Goal: Check status: Check status

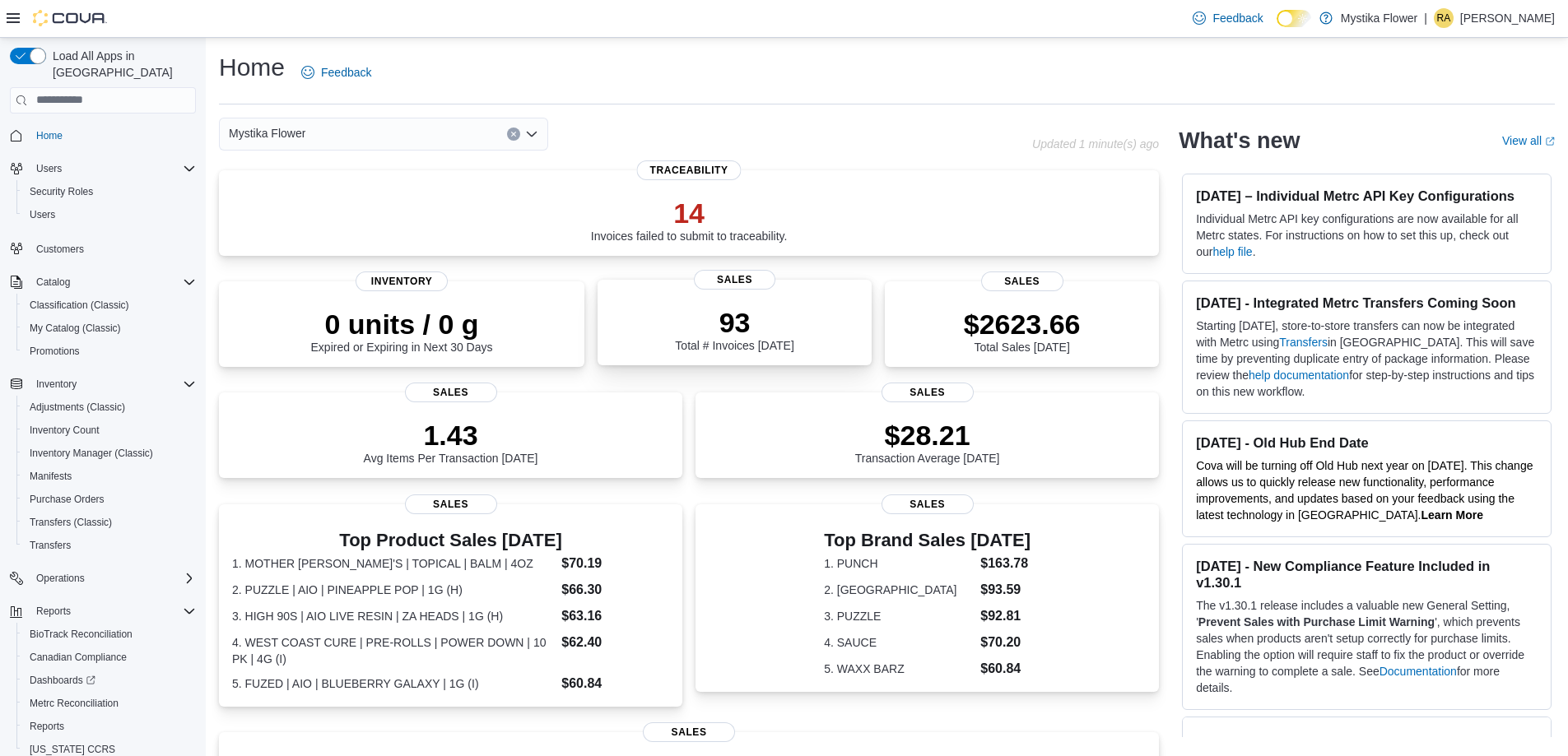
click at [772, 301] on div "93 Total # Invoices Today" at bounding box center [735, 325] width 248 height 53
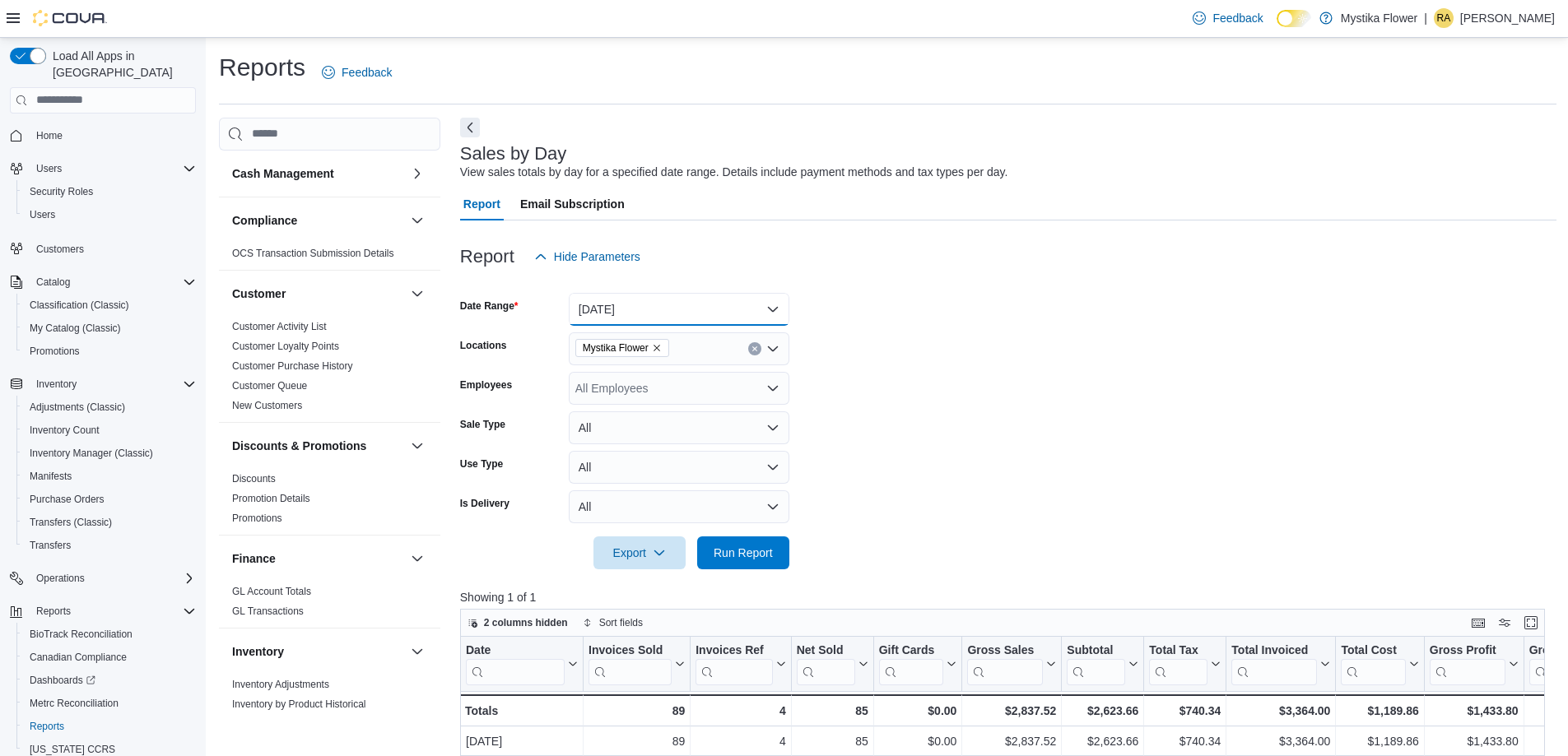
click at [679, 308] on button "[DATE]" at bounding box center [678, 309] width 220 height 33
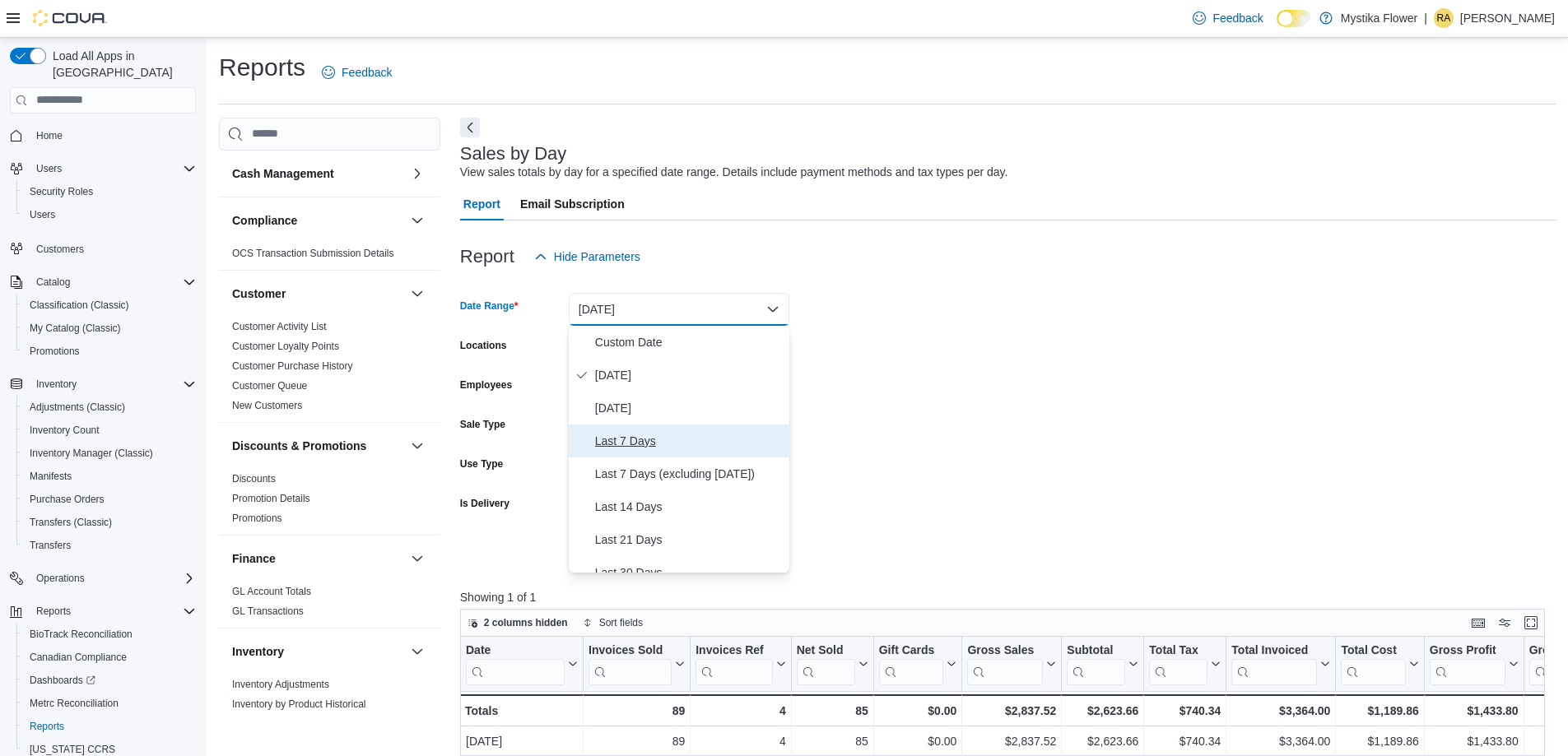
click at [635, 434] on span "Last 7 Days" at bounding box center [688, 441] width 188 height 20
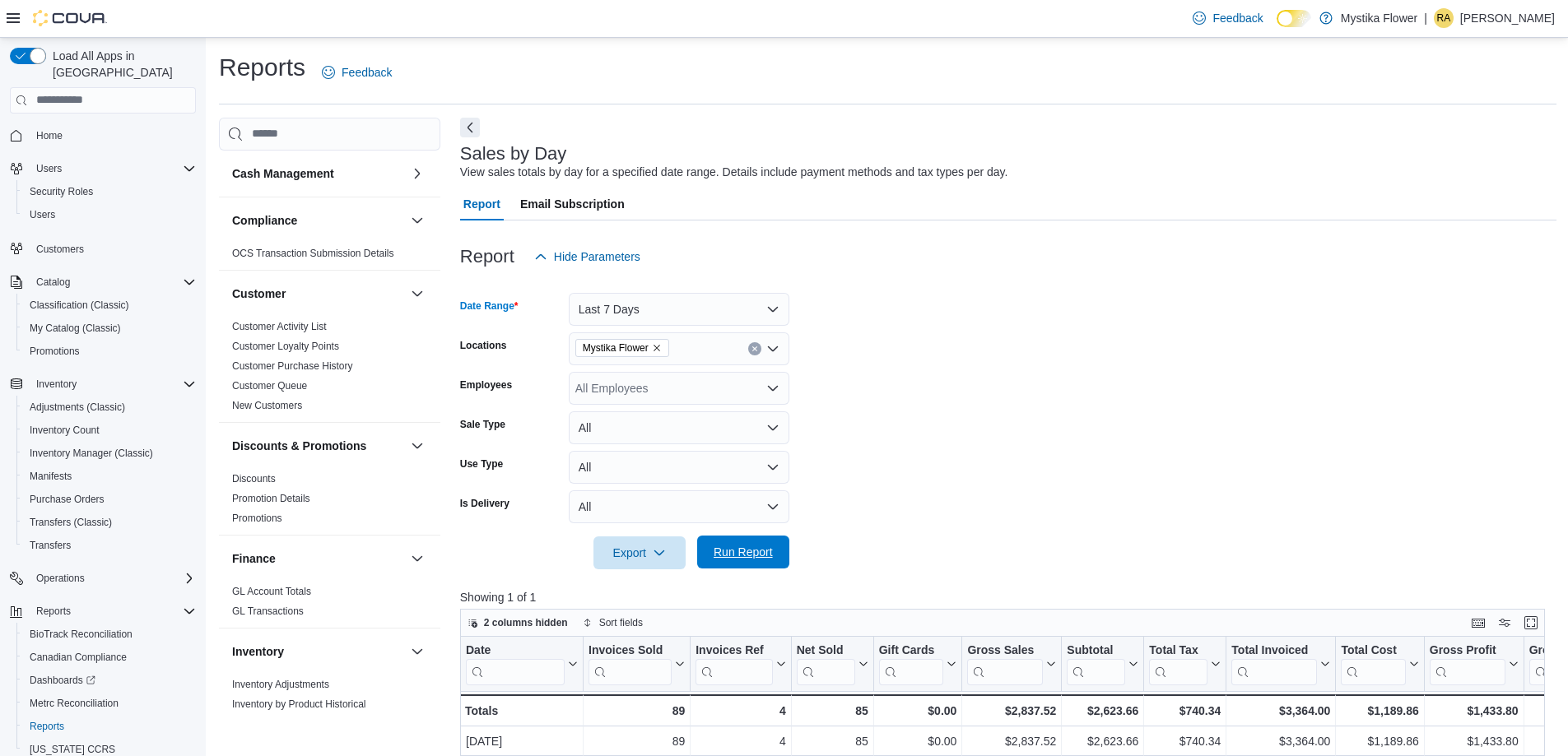
click at [761, 542] on span "Run Report" at bounding box center [744, 552] width 73 height 33
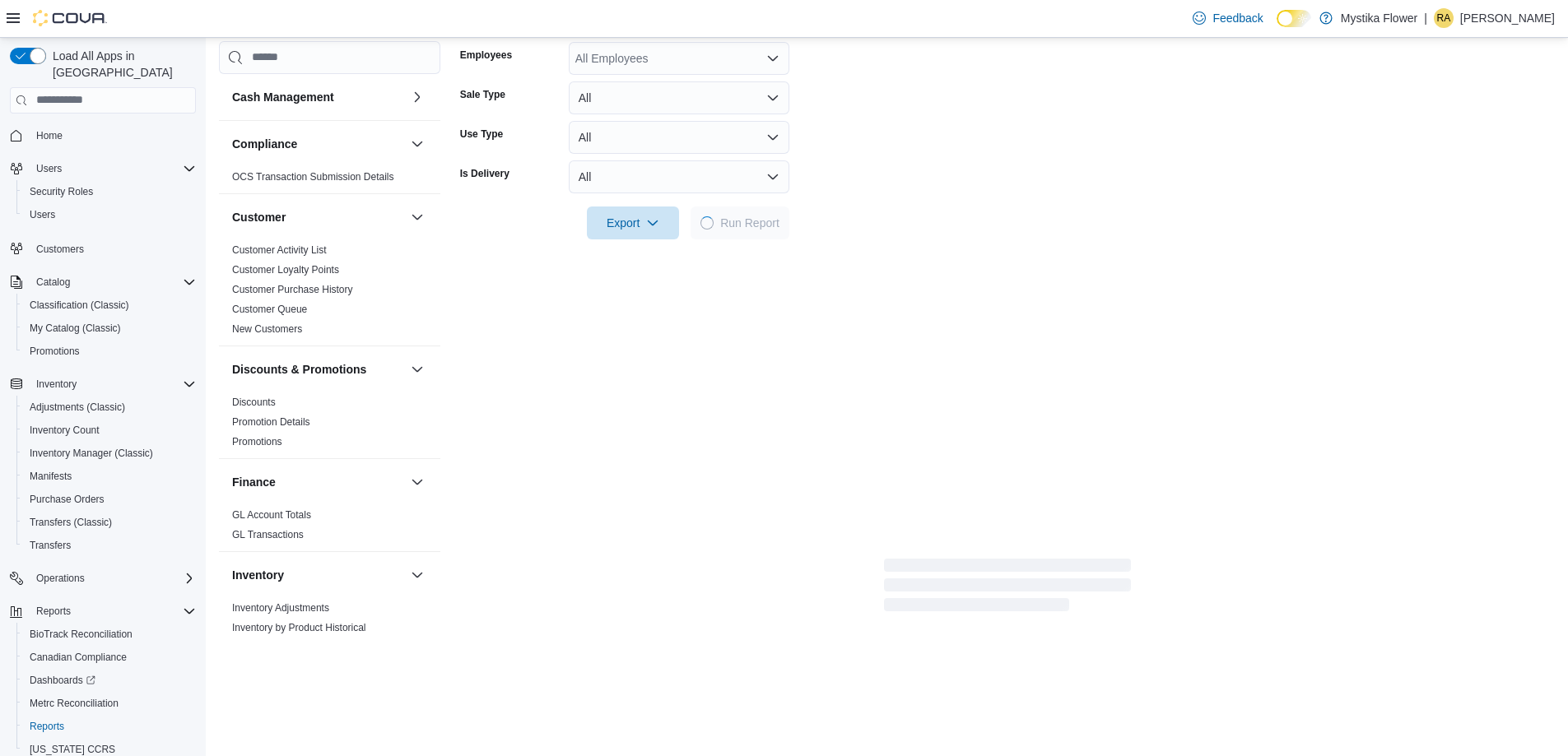
scroll to position [329, 0]
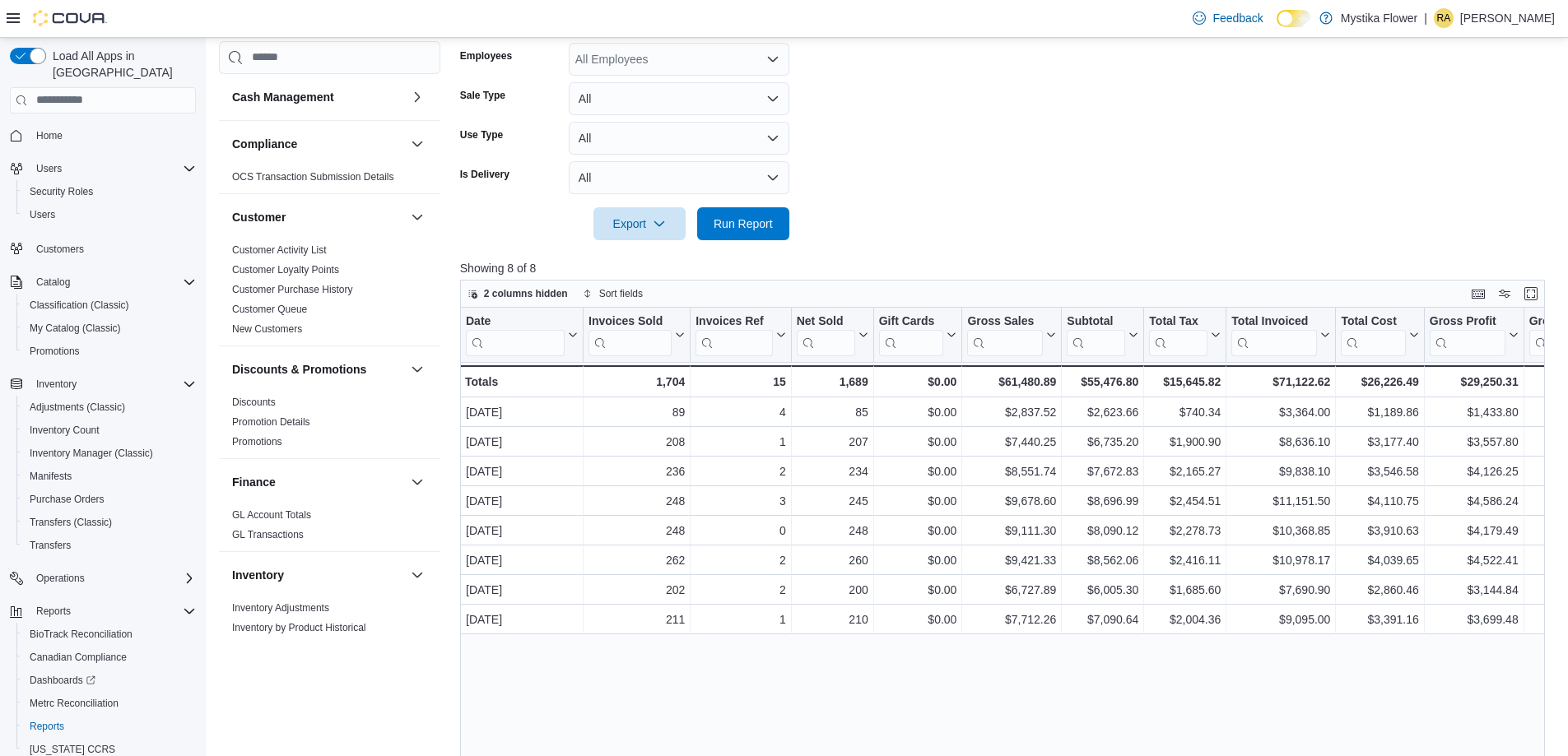
click at [79, 125] on span "Home" at bounding box center [112, 135] width 166 height 21
